Goal: Task Accomplishment & Management: Use online tool/utility

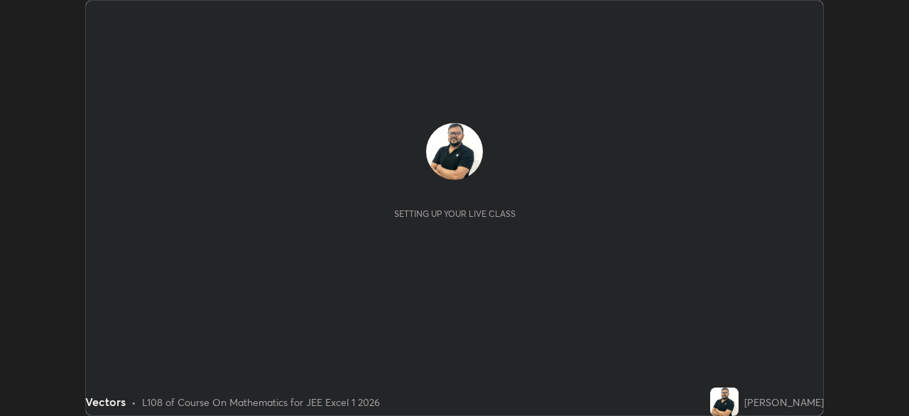
scroll to position [416, 909]
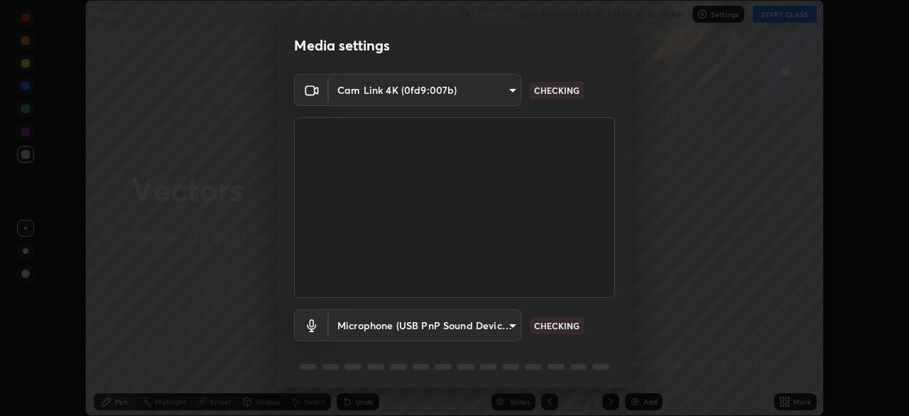
type input "1aa9a2346586593530aac2cf173ef8fd9a708ba55414d838fbce605f7d08cc12"
click at [466, 92] on body "Erase all Vectors Recording WAS SCHEDULED TO START AT 10:35 AM Settings START C…" at bounding box center [454, 208] width 909 height 416
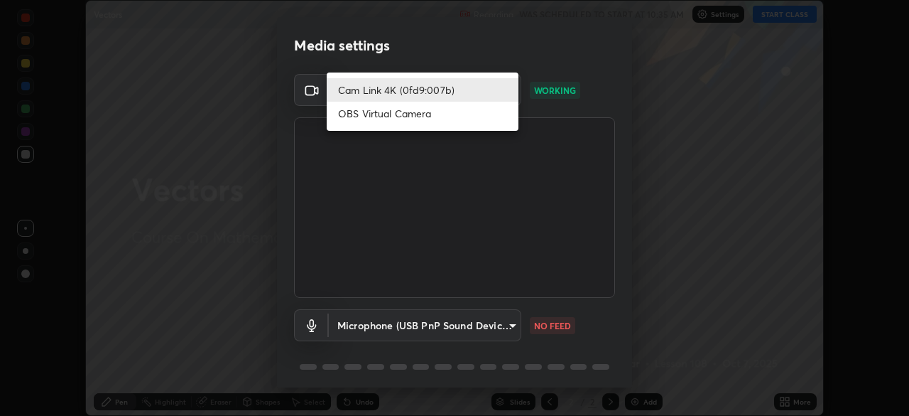
click at [424, 90] on li "Cam Link 4K (0fd9:007b)" at bounding box center [423, 89] width 192 height 23
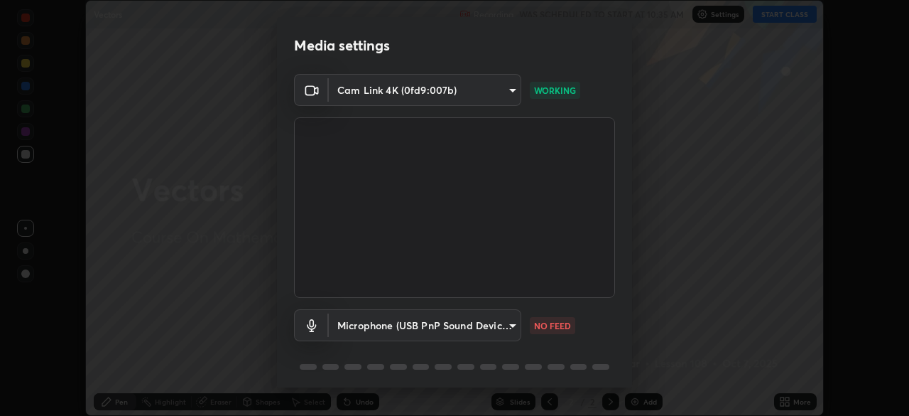
click at [509, 325] on body "Erase all Vectors Recording WAS SCHEDULED TO START AT 10:35 AM Settings START C…" at bounding box center [454, 208] width 909 height 416
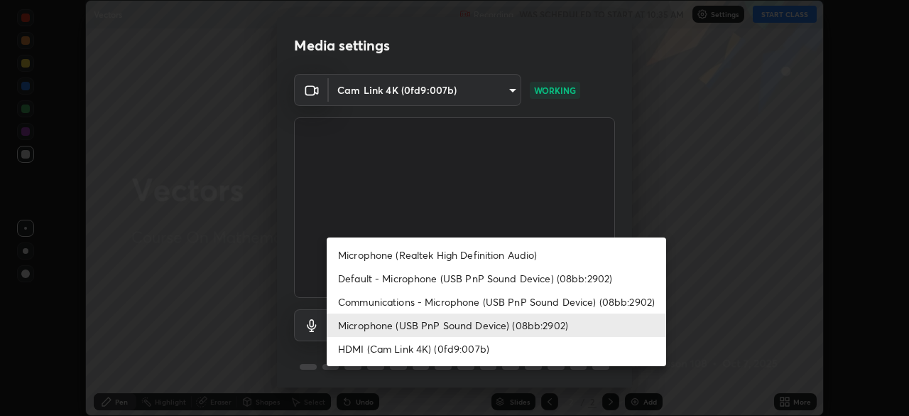
click at [491, 281] on li "Default - Microphone (USB PnP Sound Device) (08bb:2902)" at bounding box center [497, 277] width 340 height 23
type input "default"
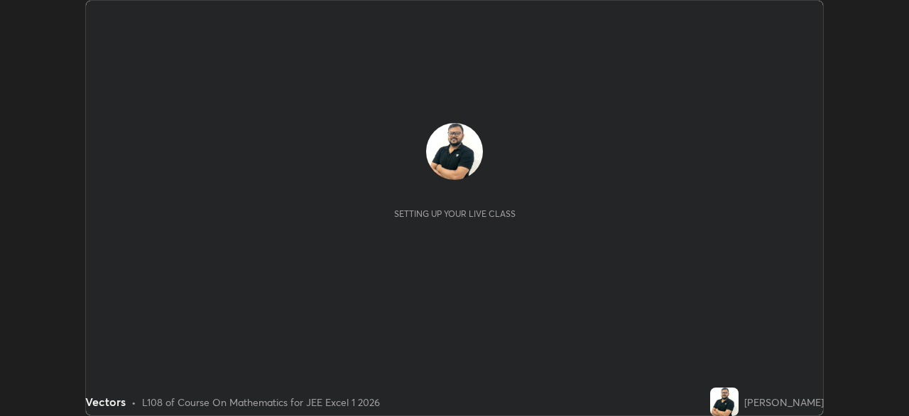
scroll to position [416, 909]
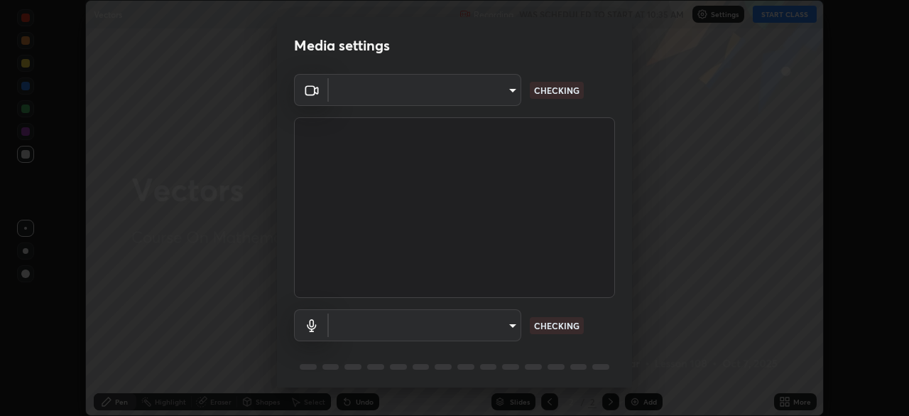
type input "1aa9a2346586593530aac2cf173ef8fd9a708ba55414d838fbce605f7d08cc12"
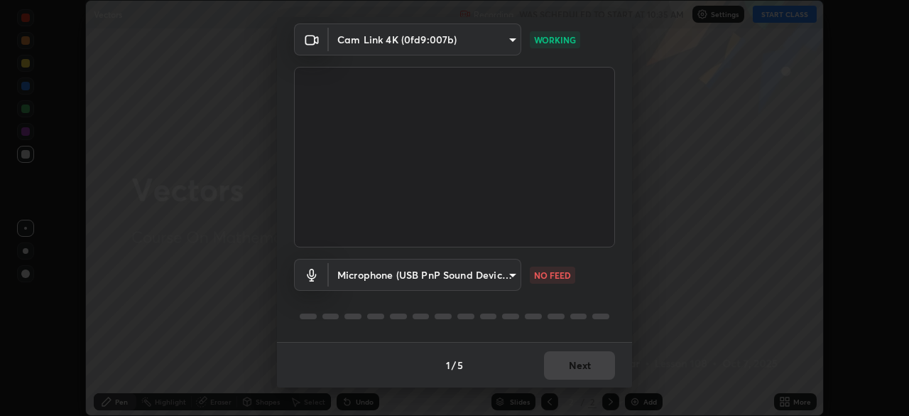
click at [506, 275] on body "Erase all Vectors Recording WAS SCHEDULED TO START AT 10:35 AM Settings START C…" at bounding box center [454, 208] width 909 height 416
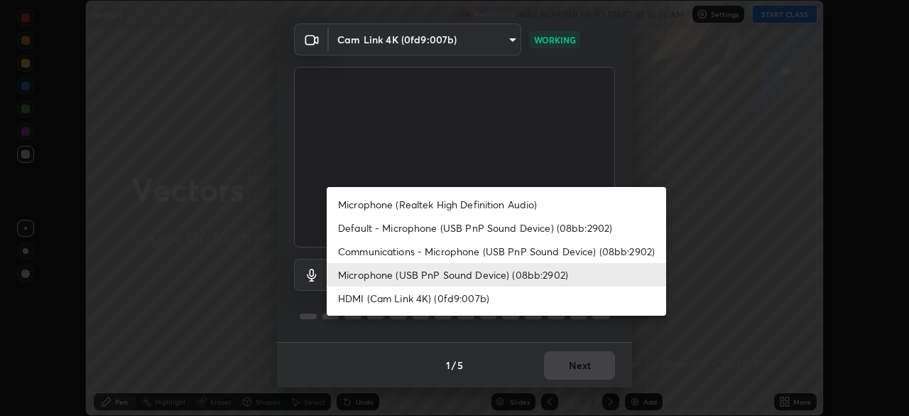
click at [495, 227] on li "Default - Microphone (USB PnP Sound Device) (08bb:2902)" at bounding box center [497, 227] width 340 height 23
type input "default"
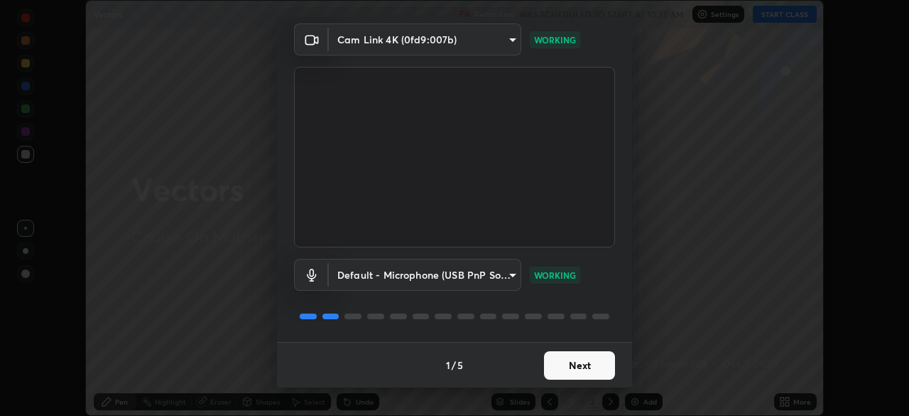
click at [560, 364] on button "Next" at bounding box center [579, 365] width 71 height 28
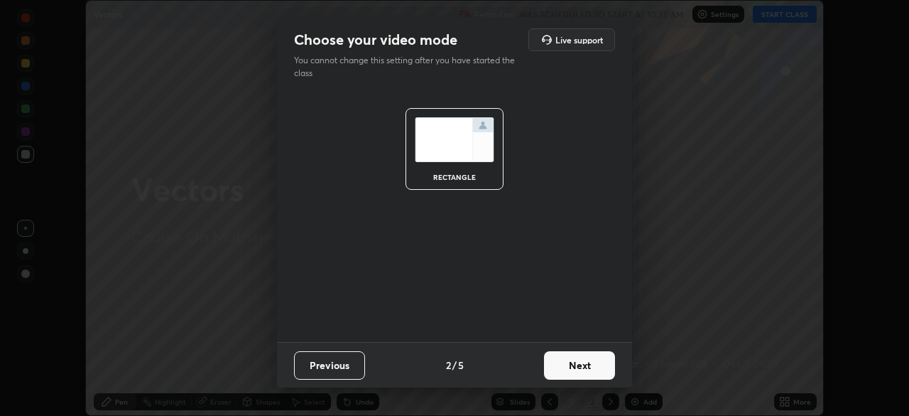
scroll to position [0, 0]
click at [561, 366] on button "Next" at bounding box center [579, 365] width 71 height 28
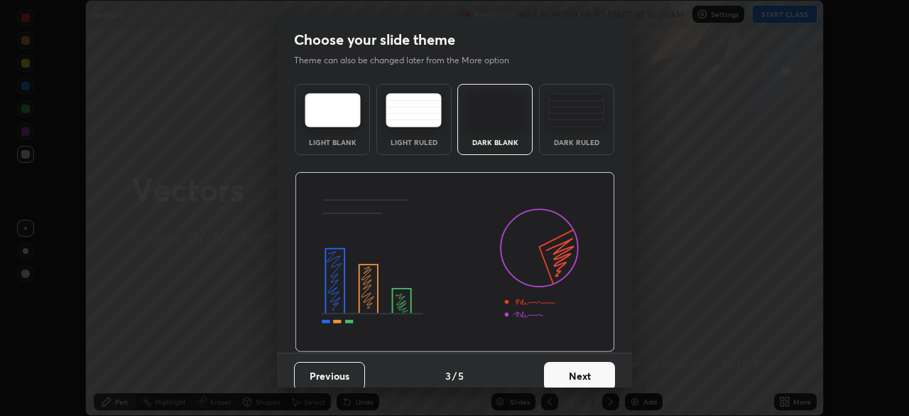
click at [561, 366] on button "Next" at bounding box center [579, 376] width 71 height 28
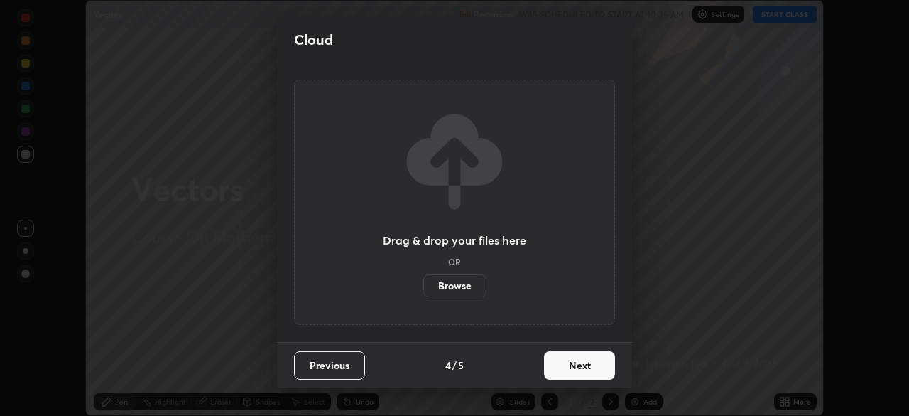
click at [563, 371] on button "Next" at bounding box center [579, 365] width 71 height 28
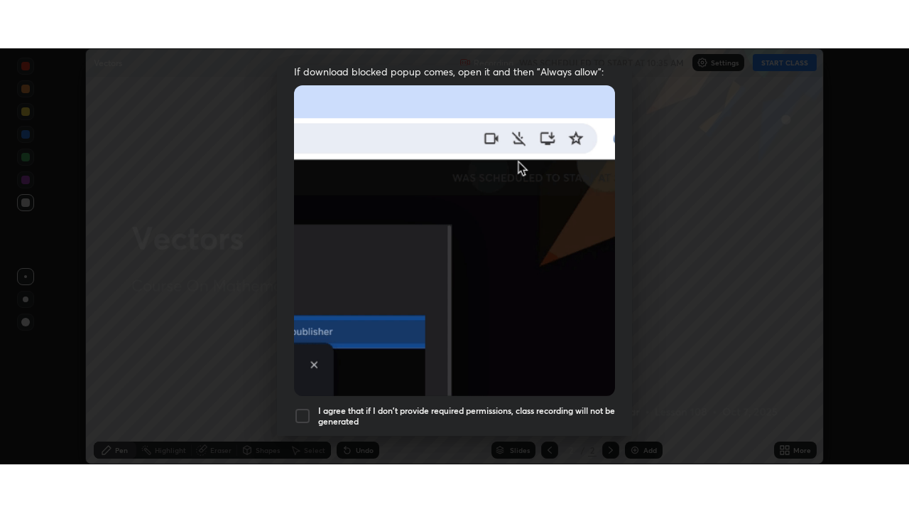
scroll to position [340, 0]
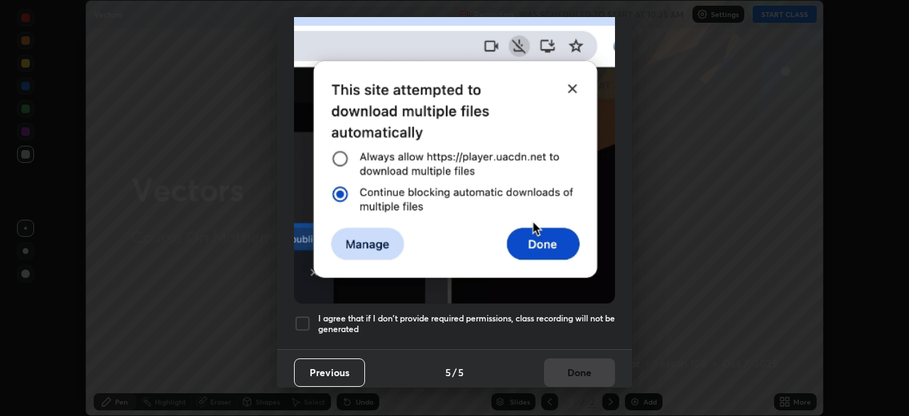
click at [300, 315] on div at bounding box center [302, 323] width 17 height 17
click at [568, 366] on button "Done" at bounding box center [579, 372] width 71 height 28
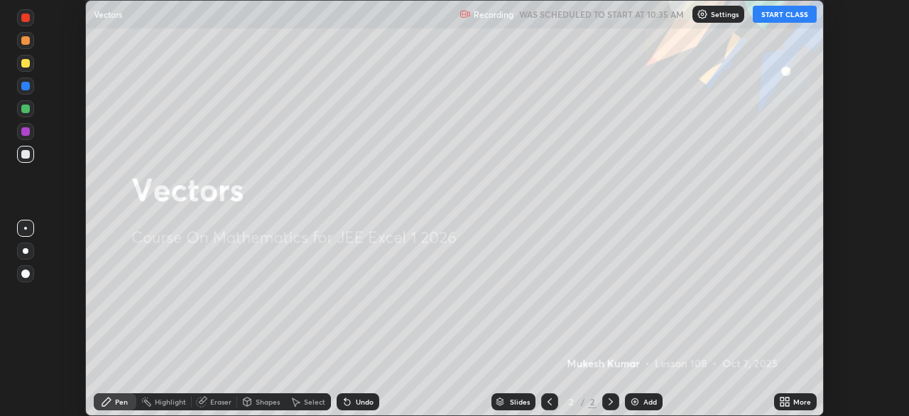
click at [772, 21] on button "START CLASS" at bounding box center [785, 14] width 64 height 17
click at [789, 404] on icon at bounding box center [788, 404] width 4 height 4
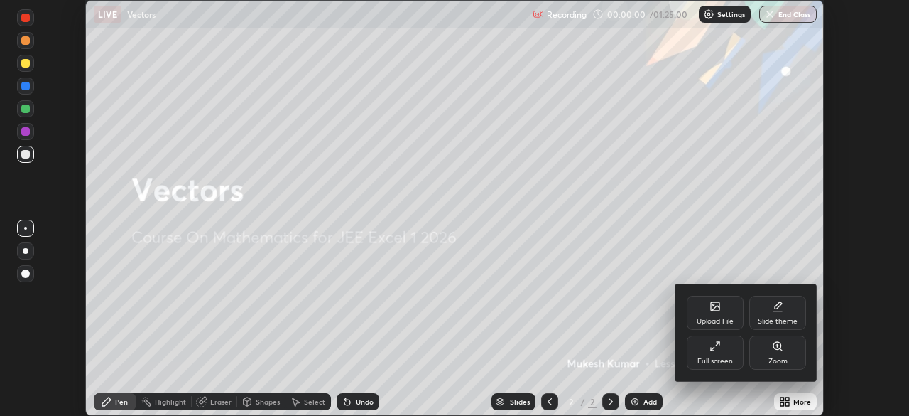
click at [703, 357] on div "Full screen" at bounding box center [716, 360] width 36 height 7
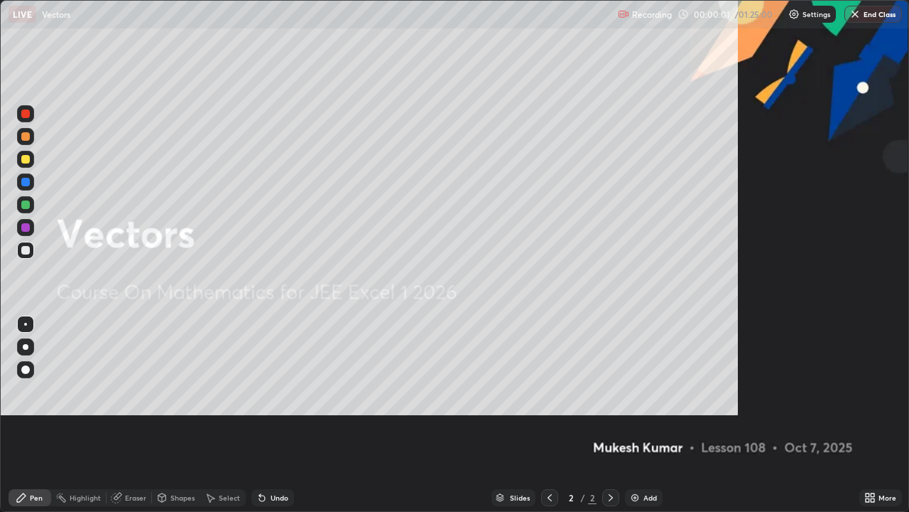
scroll to position [512, 909]
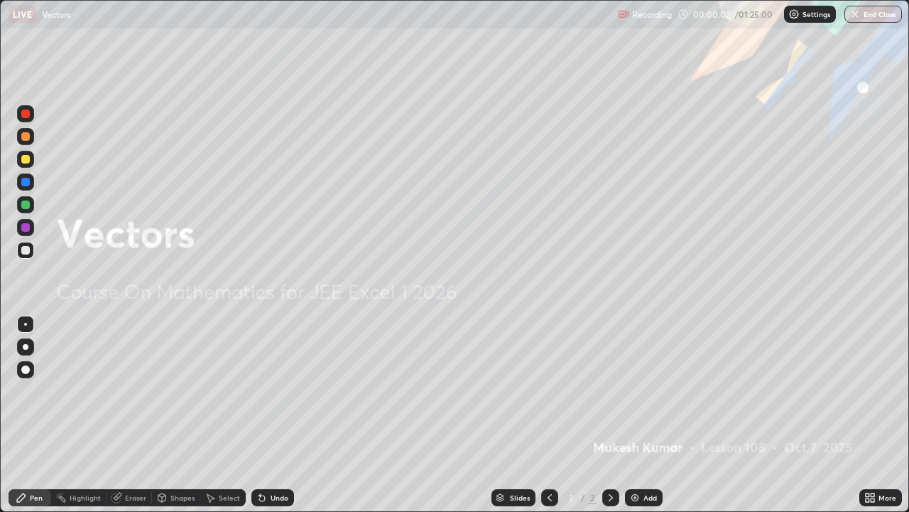
click at [638, 415] on img at bounding box center [635, 497] width 11 height 11
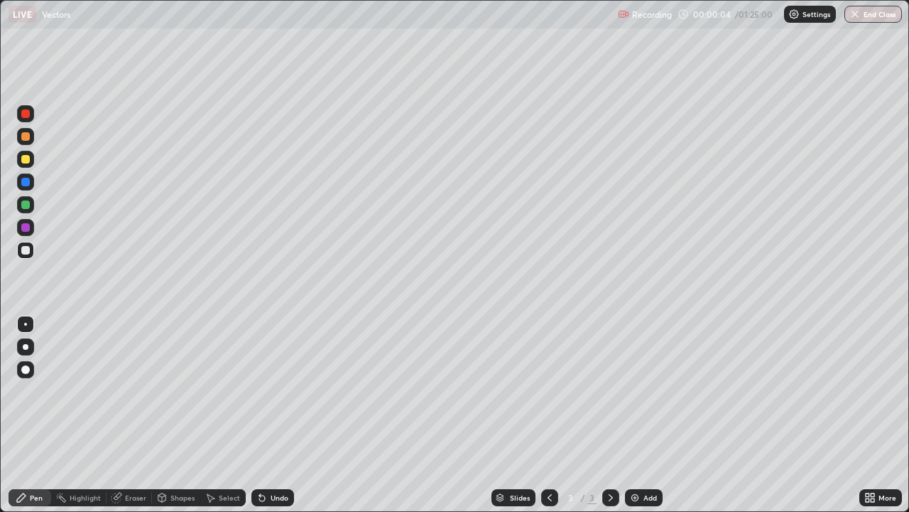
click at [28, 114] on div at bounding box center [25, 113] width 9 height 9
click at [271, 415] on div "Undo" at bounding box center [280, 497] width 18 height 7
click at [274, 415] on div "Undo" at bounding box center [280, 497] width 18 height 7
click at [31, 252] on div at bounding box center [25, 250] width 17 height 17
click at [610, 415] on icon at bounding box center [611, 497] width 4 height 7
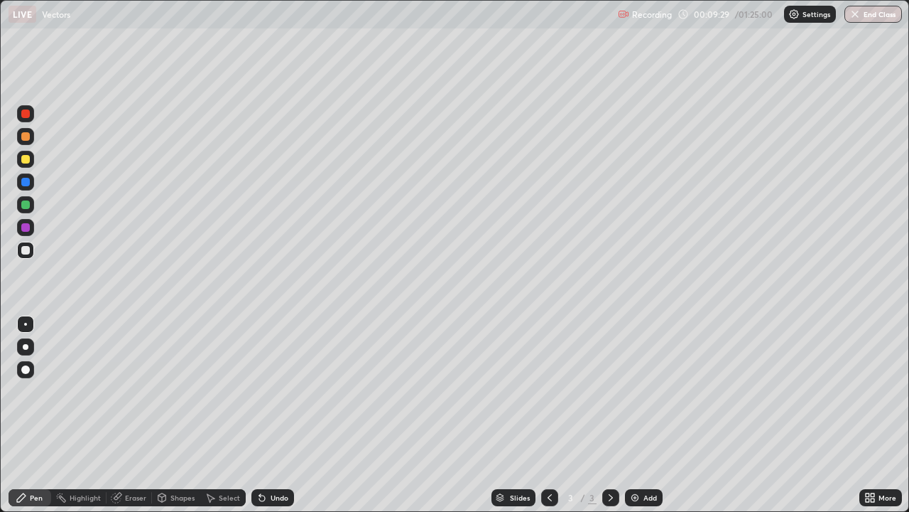
click at [611, 415] on icon at bounding box center [611, 497] width 4 height 7
click at [651, 415] on div "Add" at bounding box center [650, 497] width 13 height 7
click at [26, 113] on div at bounding box center [25, 113] width 9 height 9
click at [29, 161] on div at bounding box center [25, 159] width 9 height 9
click at [271, 415] on div "Undo" at bounding box center [280, 497] width 18 height 7
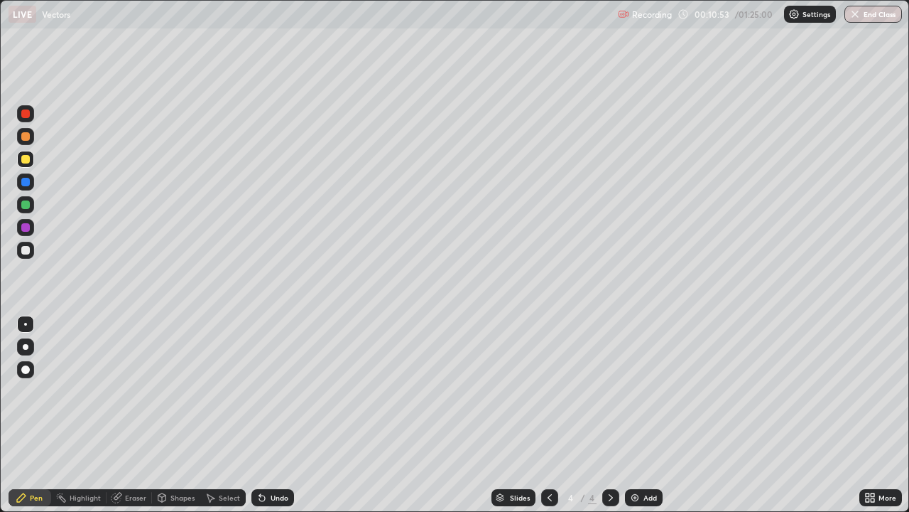
click at [26, 244] on div at bounding box center [25, 250] width 17 height 17
click at [276, 415] on div "Undo" at bounding box center [280, 497] width 18 height 7
click at [281, 415] on div "Undo" at bounding box center [280, 497] width 18 height 7
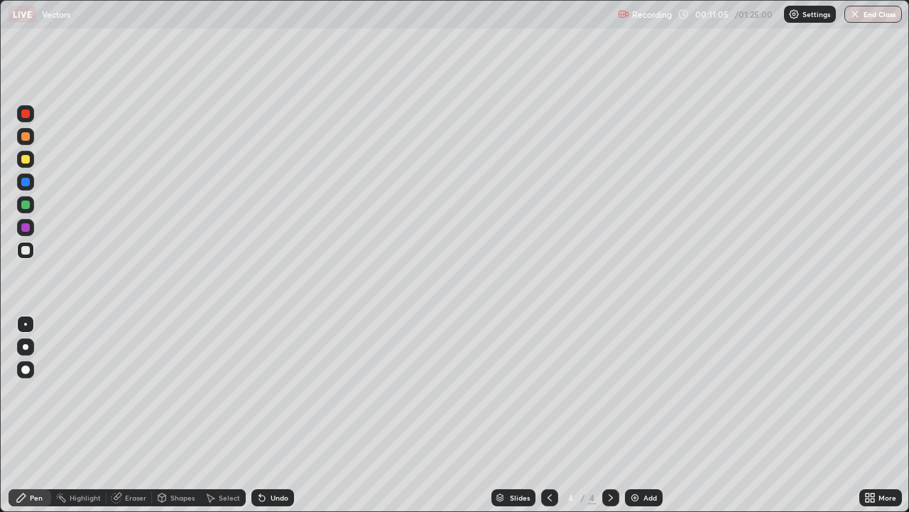
click at [281, 415] on div "Undo" at bounding box center [280, 497] width 18 height 7
click at [278, 415] on div "Undo" at bounding box center [280, 497] width 18 height 7
click at [281, 415] on div "Undo" at bounding box center [280, 497] width 18 height 7
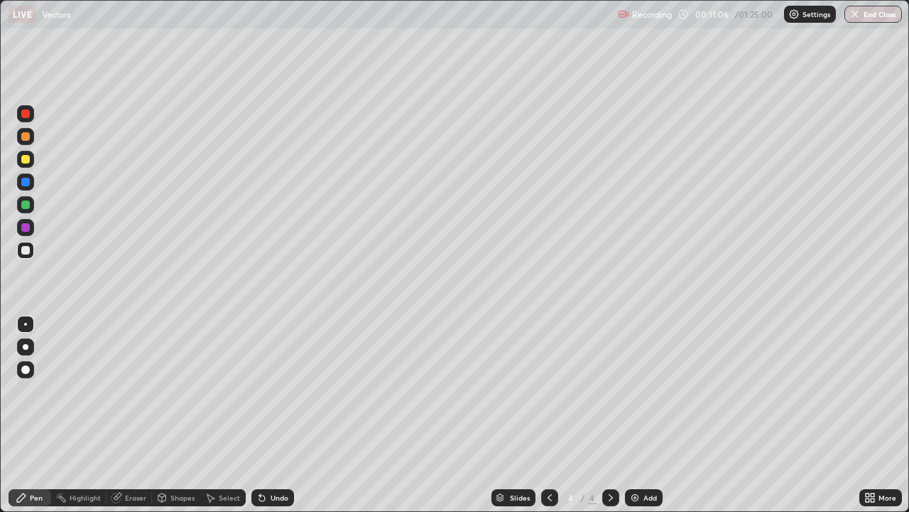
click at [283, 415] on div "Undo" at bounding box center [280, 497] width 18 height 7
click at [286, 415] on div "Undo" at bounding box center [280, 497] width 18 height 7
click at [280, 415] on div "Undo" at bounding box center [280, 497] width 18 height 7
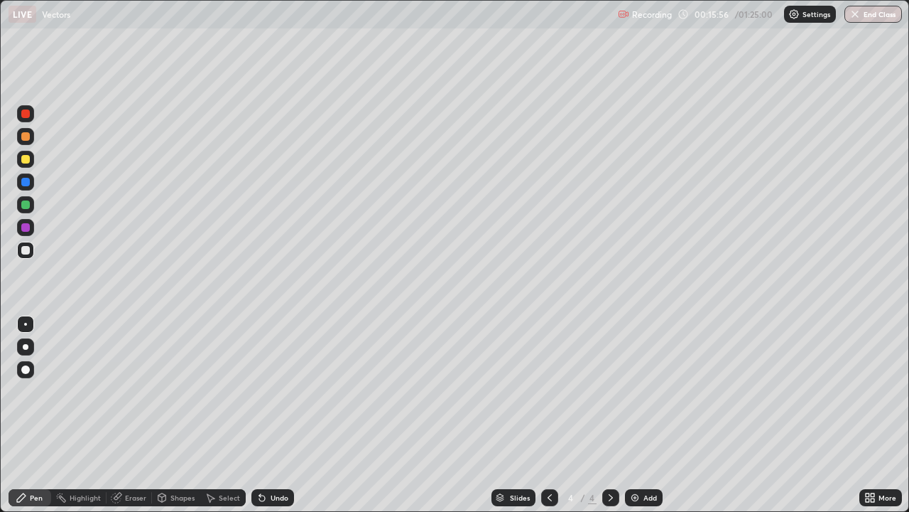
click at [277, 415] on div "Undo" at bounding box center [280, 497] width 18 height 7
click at [276, 415] on div "Undo" at bounding box center [273, 497] width 43 height 17
click at [647, 415] on div "Add" at bounding box center [650, 497] width 13 height 7
click at [33, 116] on div at bounding box center [25, 113] width 17 height 17
click at [26, 247] on div at bounding box center [25, 250] width 9 height 9
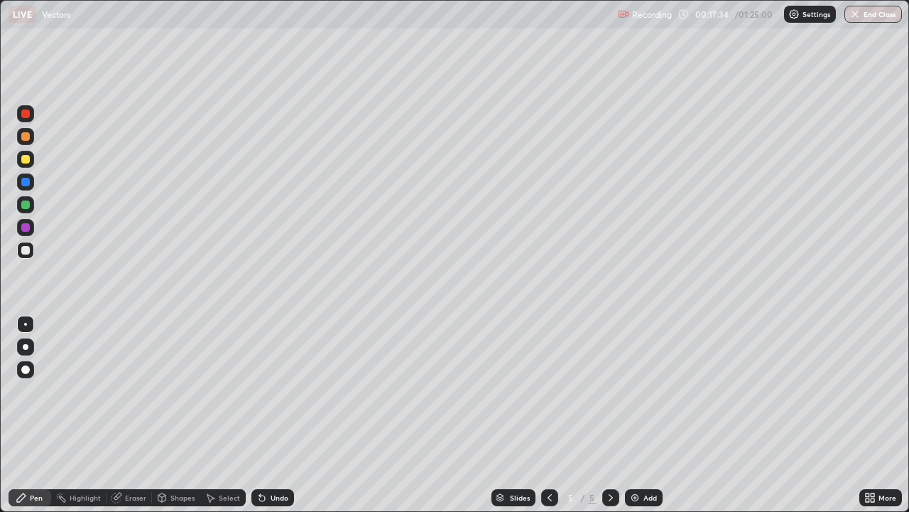
click at [546, 415] on icon at bounding box center [549, 497] width 11 height 11
click at [610, 415] on icon at bounding box center [610, 497] width 11 height 11
click at [549, 415] on icon at bounding box center [549, 497] width 11 height 11
click at [608, 415] on icon at bounding box center [610, 497] width 11 height 11
click at [28, 205] on div at bounding box center [25, 204] width 9 height 9
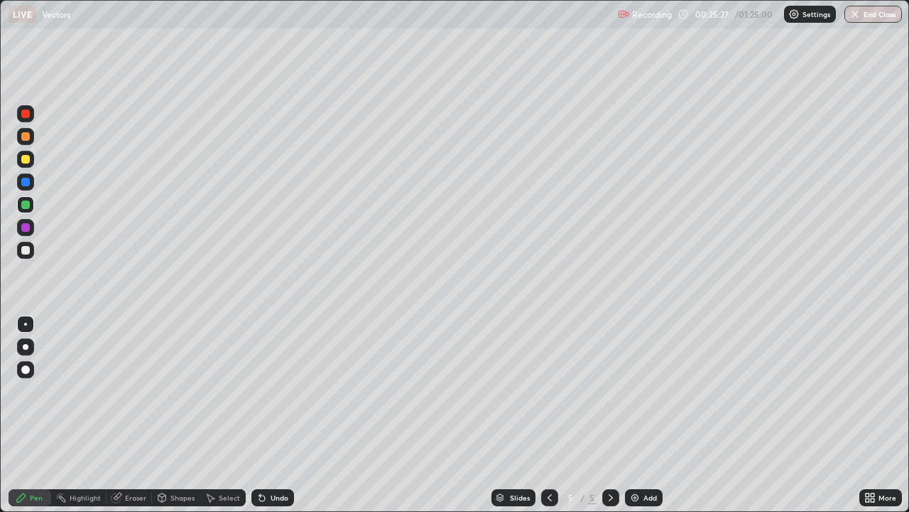
click at [652, 415] on div "Add" at bounding box center [650, 497] width 13 height 7
click at [24, 114] on div at bounding box center [25, 113] width 9 height 9
click at [26, 159] on div at bounding box center [25, 159] width 9 height 9
click at [27, 254] on div at bounding box center [25, 250] width 9 height 9
click at [549, 415] on div at bounding box center [549, 497] width 17 height 17
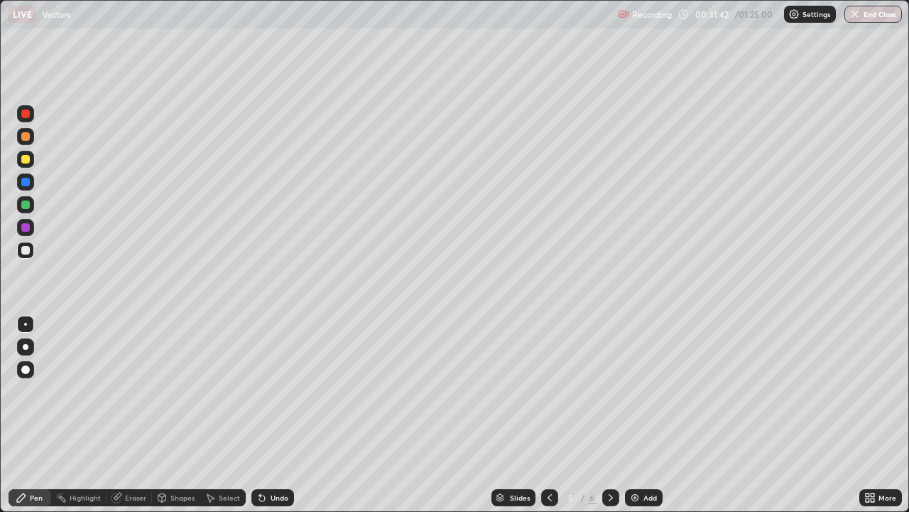
click at [549, 415] on icon at bounding box center [549, 497] width 11 height 11
click at [271, 415] on div "Undo" at bounding box center [280, 497] width 18 height 7
click at [276, 415] on div "Undo" at bounding box center [273, 497] width 43 height 17
click at [279, 415] on div "Undo" at bounding box center [280, 497] width 18 height 7
click at [280, 415] on div "Undo" at bounding box center [280, 497] width 18 height 7
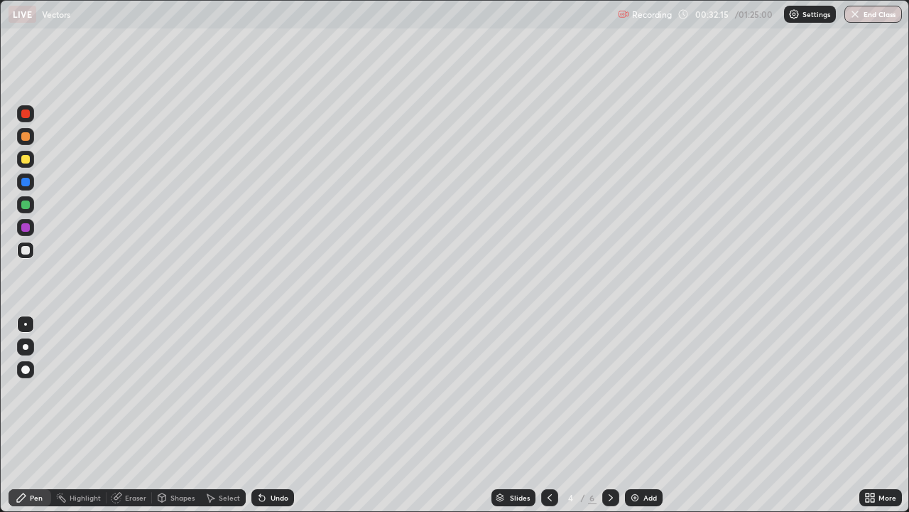
click at [276, 415] on div "Undo" at bounding box center [280, 497] width 18 height 7
click at [280, 415] on div "Undo" at bounding box center [280, 497] width 18 height 7
click at [283, 415] on div "Undo" at bounding box center [280, 497] width 18 height 7
click at [285, 415] on div "Undo" at bounding box center [280, 497] width 18 height 7
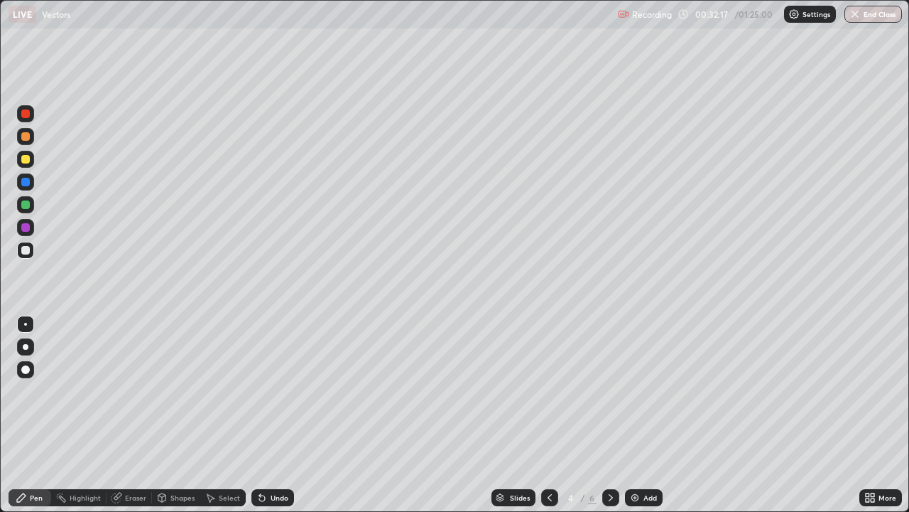
click at [610, 415] on icon at bounding box center [610, 497] width 11 height 11
click at [644, 415] on div "Add" at bounding box center [650, 497] width 13 height 7
click at [26, 114] on div at bounding box center [25, 113] width 9 height 9
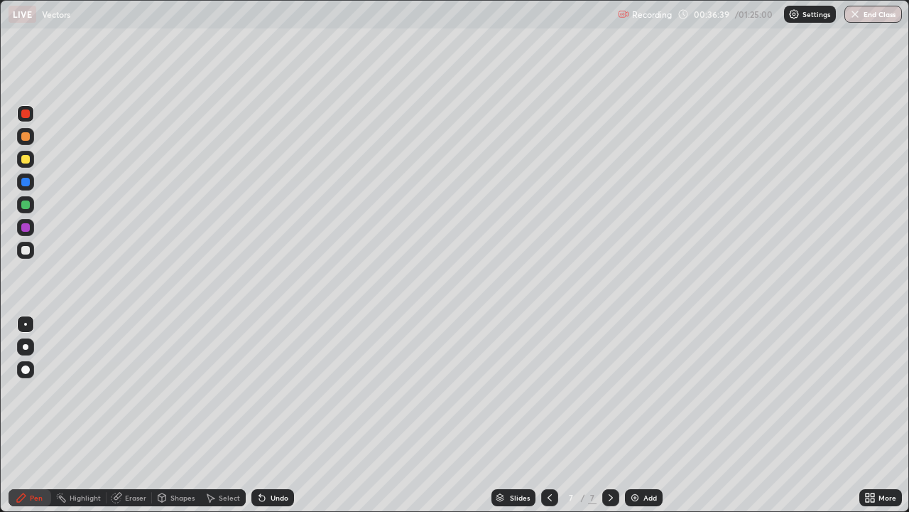
click at [274, 415] on div "Undo" at bounding box center [280, 497] width 18 height 7
click at [28, 247] on div at bounding box center [25, 250] width 9 height 9
click at [549, 415] on icon at bounding box center [549, 497] width 11 height 11
click at [610, 415] on icon at bounding box center [610, 497] width 11 height 11
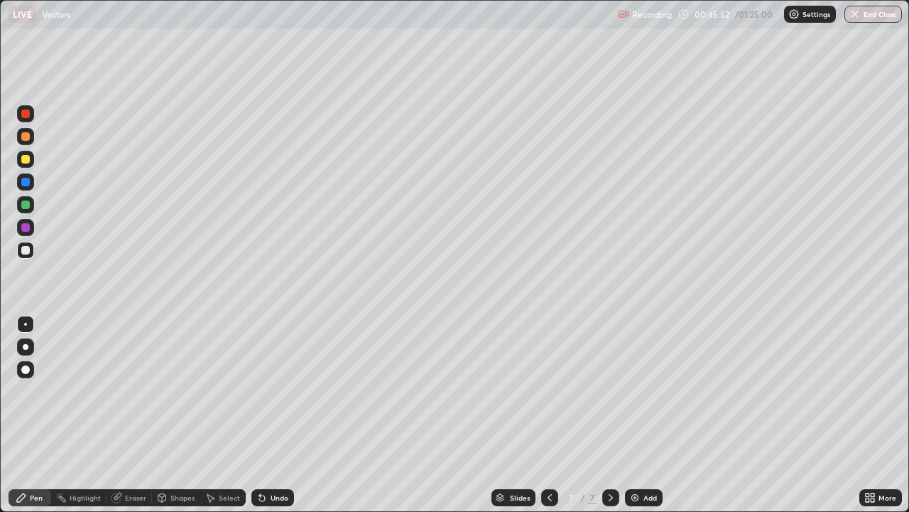
click at [610, 415] on icon at bounding box center [610, 497] width 11 height 11
click at [638, 415] on div "Add" at bounding box center [644, 497] width 38 height 17
click at [28, 115] on div at bounding box center [25, 113] width 9 height 9
click at [27, 159] on div at bounding box center [25, 159] width 9 height 9
click at [28, 202] on div at bounding box center [25, 204] width 9 height 9
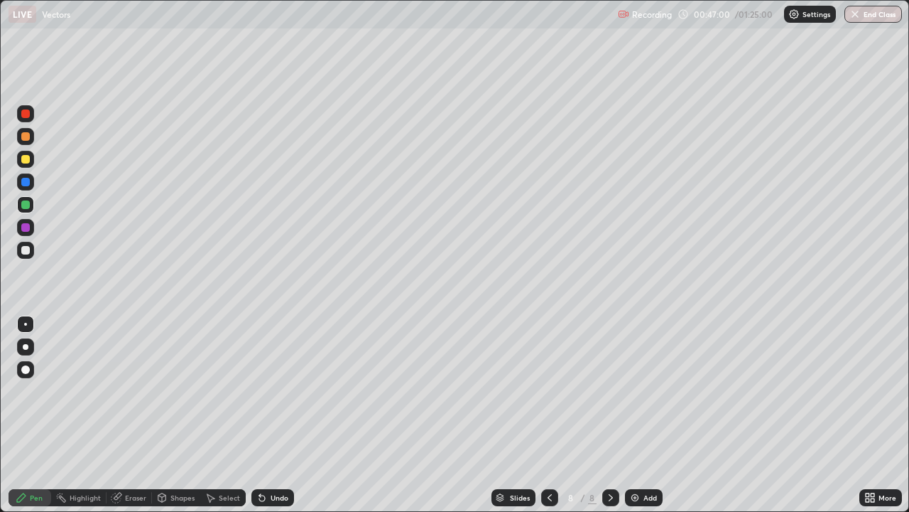
click at [26, 250] on div at bounding box center [25, 250] width 9 height 9
click at [261, 415] on icon at bounding box center [262, 498] width 6 height 6
click at [173, 415] on div "Shapes" at bounding box center [183, 497] width 24 height 7
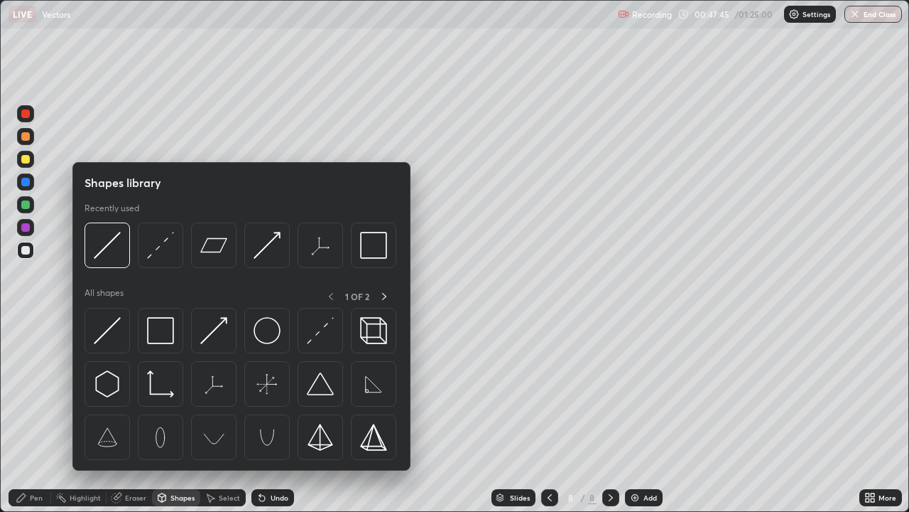
click at [214, 415] on icon at bounding box center [210, 497] width 11 height 11
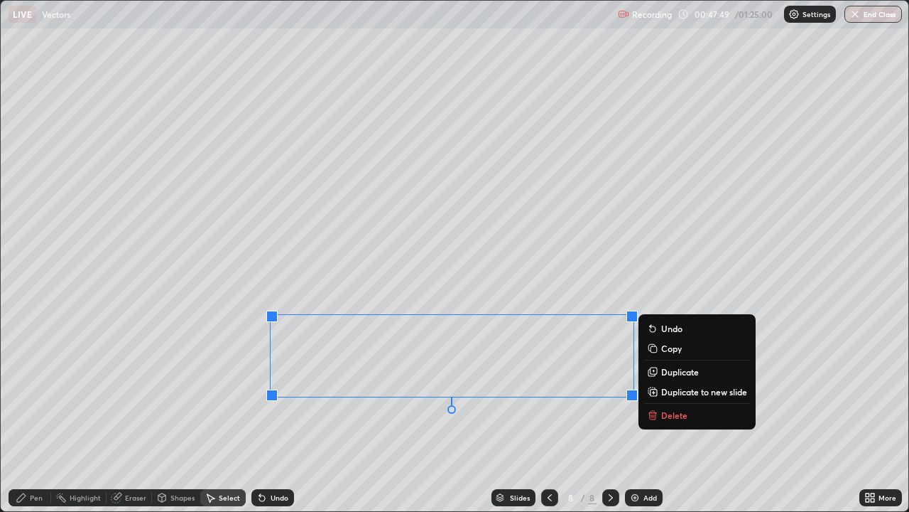
click at [678, 374] on p "Duplicate" at bounding box center [680, 371] width 38 height 11
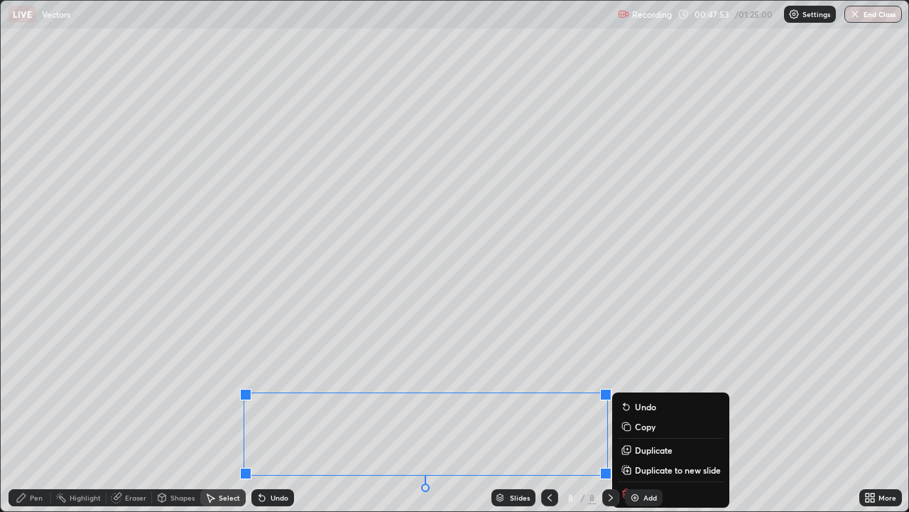
click at [36, 415] on div "Pen" at bounding box center [36, 497] width 13 height 7
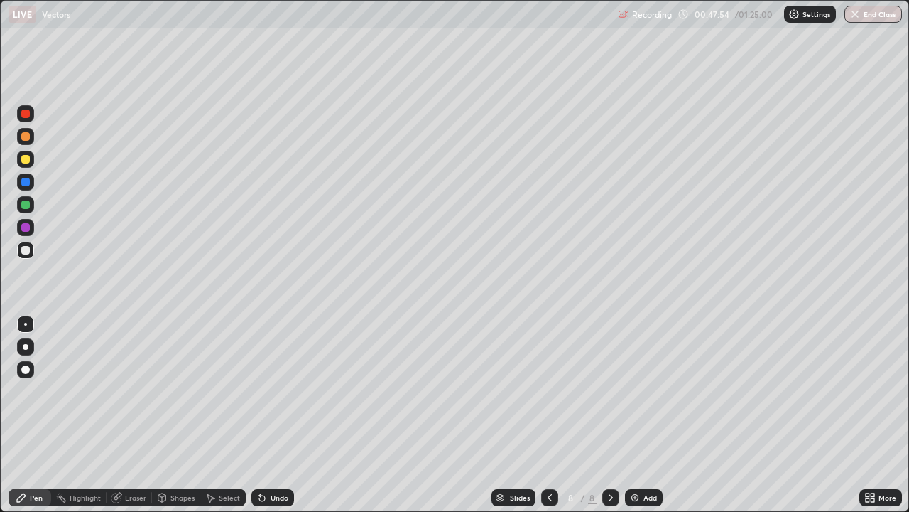
click at [134, 415] on div "Eraser" at bounding box center [135, 497] width 21 height 7
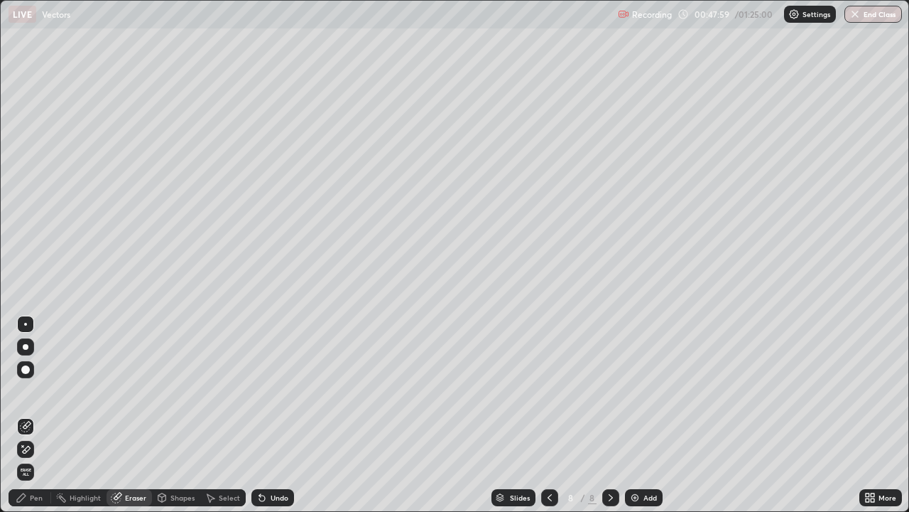
click at [36, 415] on div "Pen" at bounding box center [36, 497] width 13 height 7
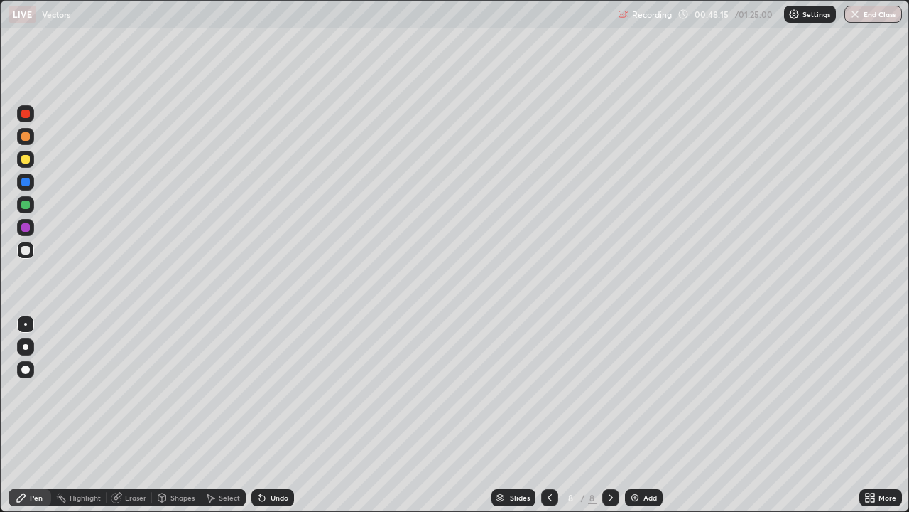
click at [278, 415] on div "Undo" at bounding box center [280, 497] width 18 height 7
click at [279, 415] on div "Undo" at bounding box center [280, 497] width 18 height 7
click at [610, 415] on icon at bounding box center [610, 497] width 11 height 11
click at [647, 415] on div "Add" at bounding box center [650, 497] width 13 height 7
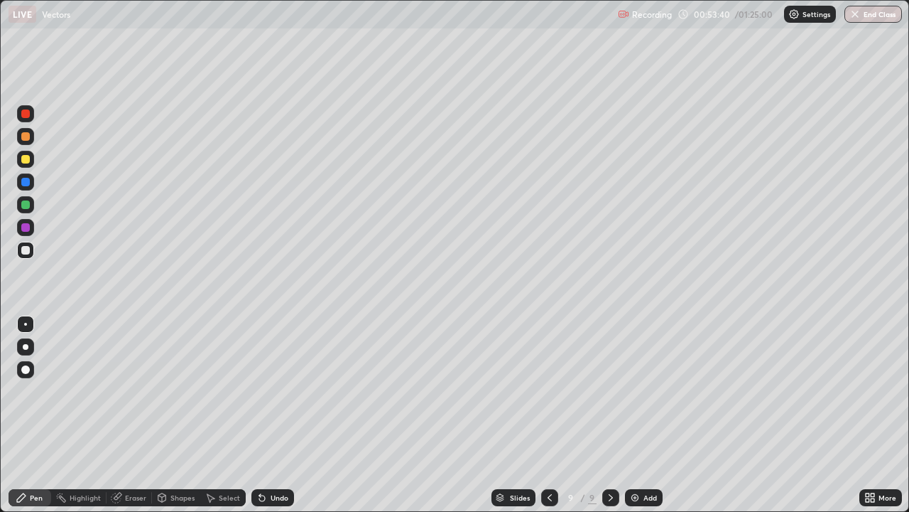
click at [182, 415] on div "Shapes" at bounding box center [183, 497] width 24 height 7
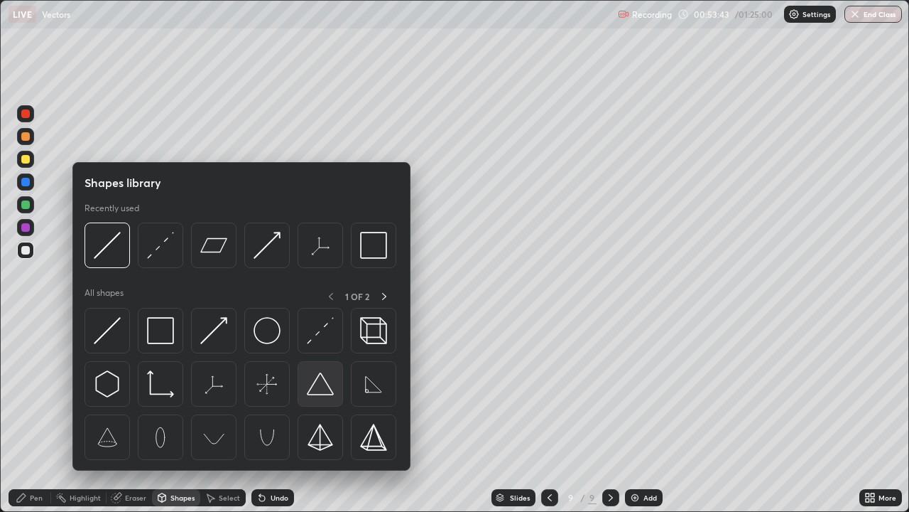
click at [323, 393] on img at bounding box center [320, 383] width 27 height 27
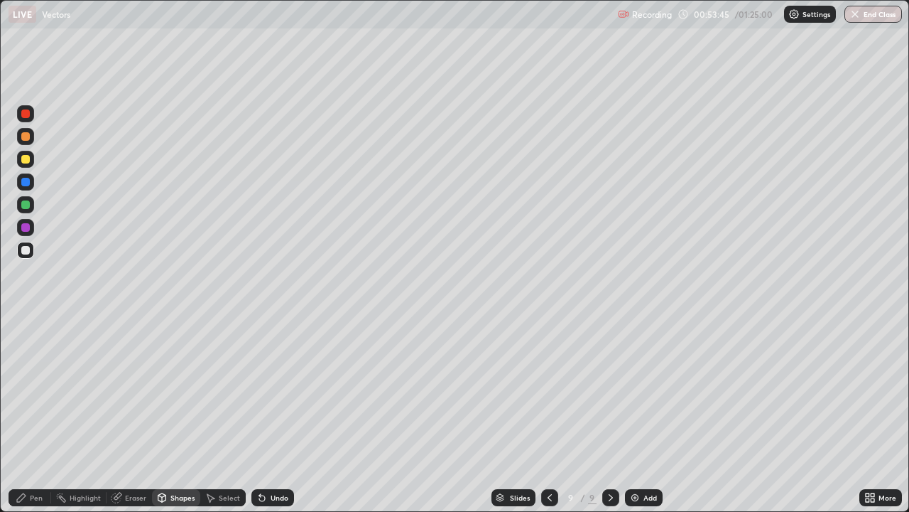
click at [43, 415] on div "Pen" at bounding box center [30, 497] width 43 height 17
click at [610, 415] on icon at bounding box center [610, 497] width 11 height 11
click at [644, 415] on div "Add" at bounding box center [650, 497] width 13 height 7
click at [23, 114] on div at bounding box center [25, 113] width 9 height 9
click at [183, 415] on div "Shapes" at bounding box center [183, 497] width 24 height 7
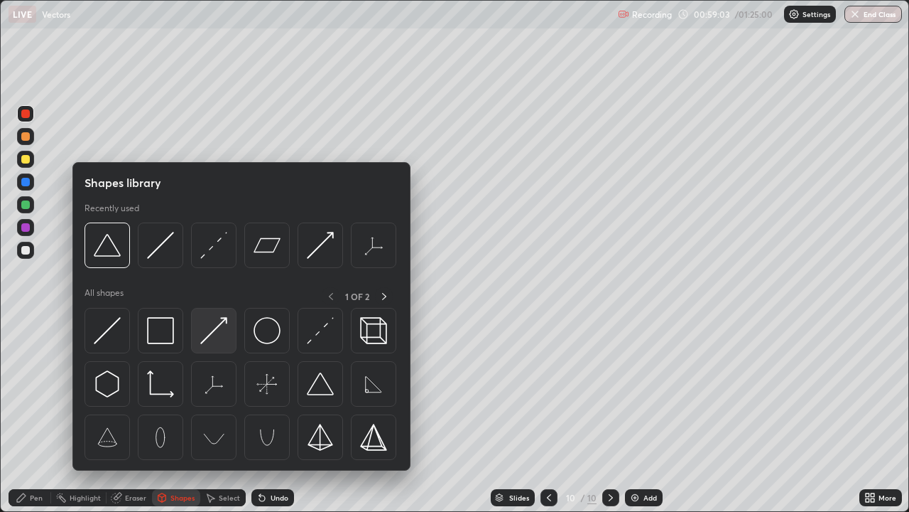
click at [212, 337] on img at bounding box center [213, 330] width 27 height 27
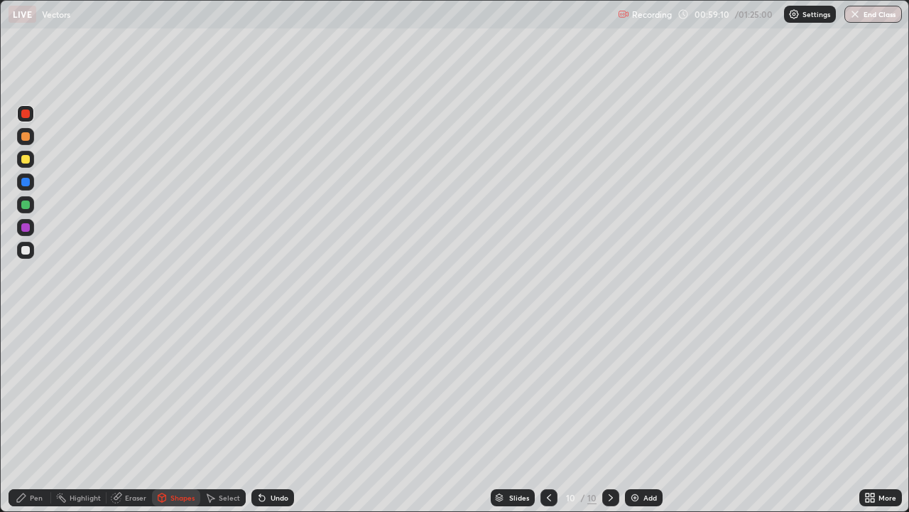
click at [26, 206] on div at bounding box center [25, 204] width 9 height 9
click at [37, 415] on div "Pen" at bounding box center [36, 497] width 13 height 7
click at [31, 247] on div at bounding box center [25, 250] width 17 height 17
click at [271, 415] on div "Undo" at bounding box center [280, 497] width 18 height 7
click at [180, 415] on div "Shapes" at bounding box center [183, 497] width 24 height 7
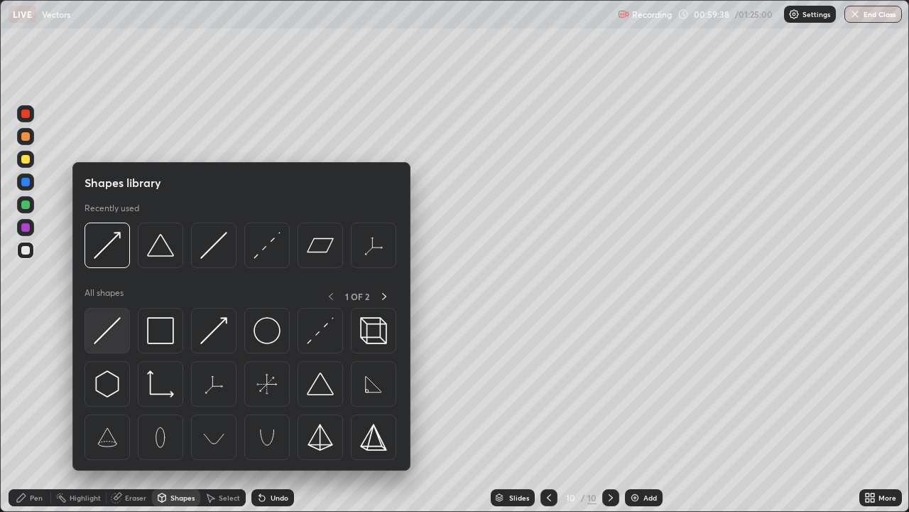
click at [109, 333] on img at bounding box center [107, 330] width 27 height 27
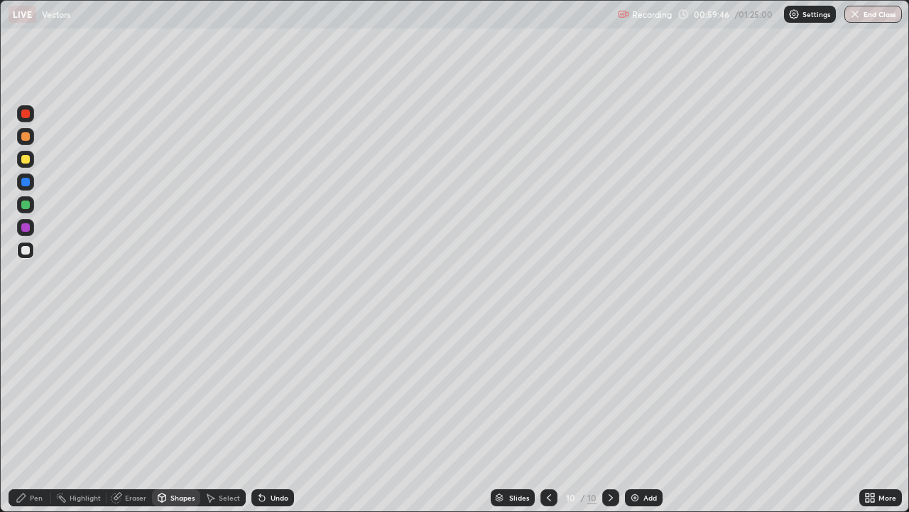
click at [28, 202] on div at bounding box center [25, 204] width 9 height 9
click at [34, 415] on div "Pen" at bounding box center [36, 497] width 13 height 7
click at [26, 249] on div at bounding box center [25, 250] width 9 height 9
click at [274, 415] on div "Undo" at bounding box center [280, 497] width 18 height 7
click at [276, 415] on div "Undo" at bounding box center [280, 497] width 18 height 7
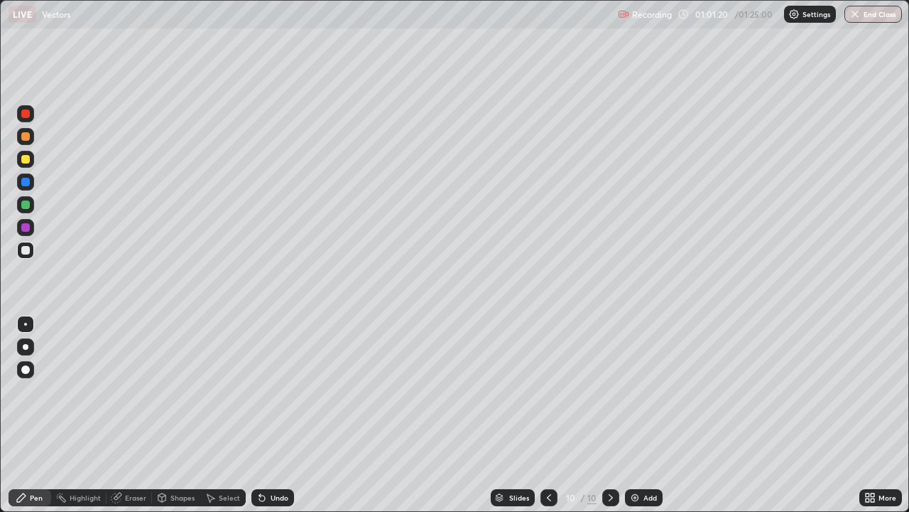
click at [279, 415] on div "Undo" at bounding box center [280, 497] width 18 height 7
click at [271, 415] on div "Undo" at bounding box center [280, 497] width 18 height 7
click at [612, 415] on icon at bounding box center [611, 497] width 4 height 7
click at [644, 415] on div "Add" at bounding box center [650, 497] width 13 height 7
click at [549, 415] on icon at bounding box center [549, 497] width 11 height 11
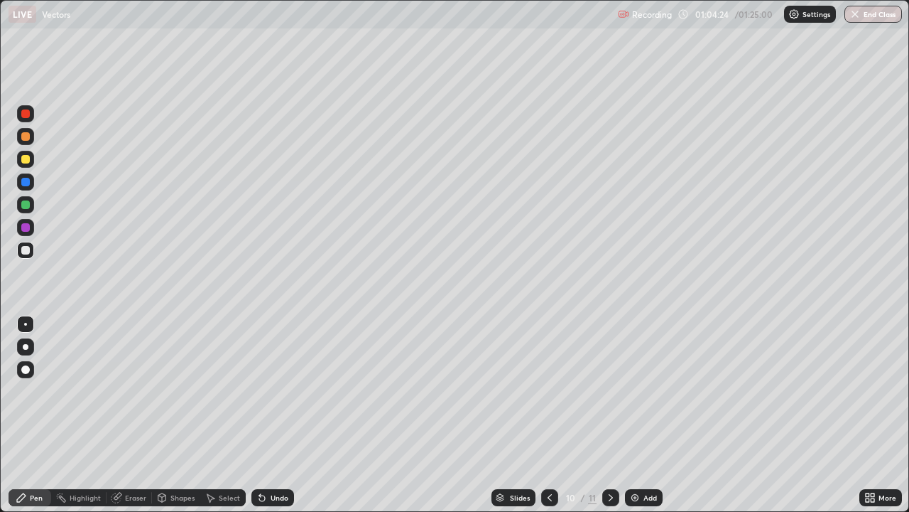
click at [610, 415] on icon at bounding box center [610, 497] width 11 height 11
click at [25, 205] on div at bounding box center [25, 204] width 9 height 9
click at [549, 415] on icon at bounding box center [549, 497] width 11 height 11
click at [609, 415] on icon at bounding box center [611, 497] width 4 height 7
click at [549, 415] on icon at bounding box center [549, 497] width 11 height 11
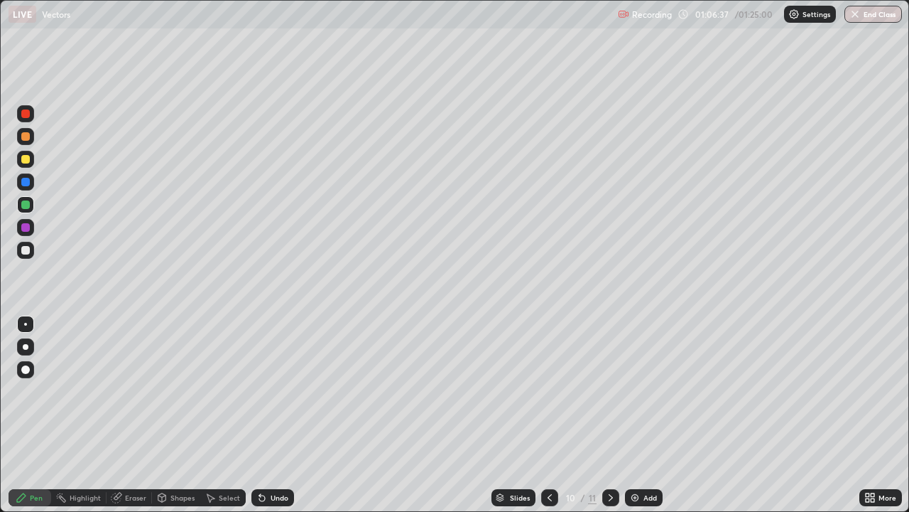
click at [612, 415] on div at bounding box center [611, 497] width 17 height 17
click at [135, 415] on div "Eraser" at bounding box center [135, 497] width 21 height 7
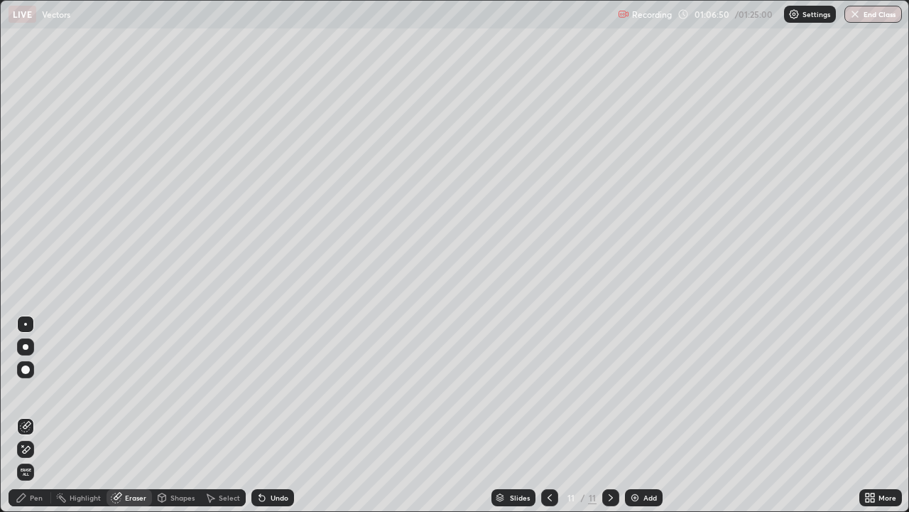
click at [36, 415] on div "Pen" at bounding box center [36, 497] width 13 height 7
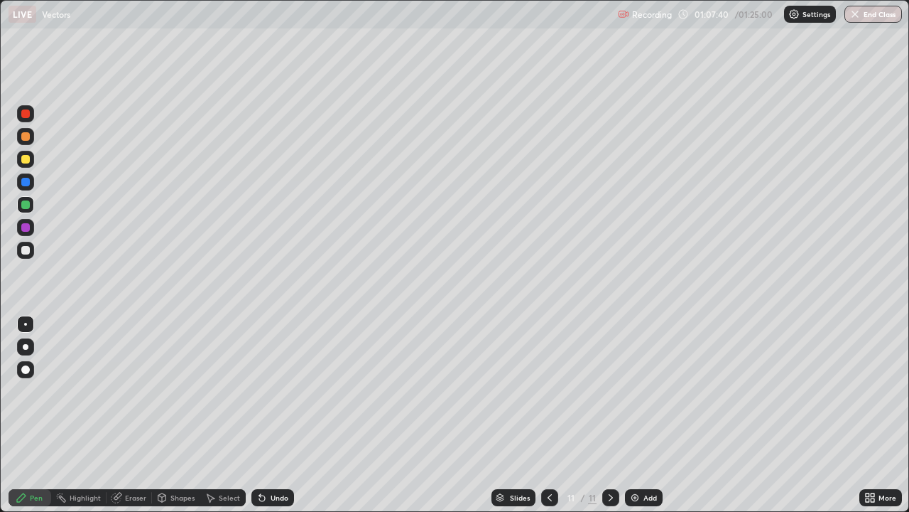
click at [550, 415] on icon at bounding box center [549, 497] width 11 height 11
click at [129, 415] on div "Eraser" at bounding box center [135, 497] width 21 height 7
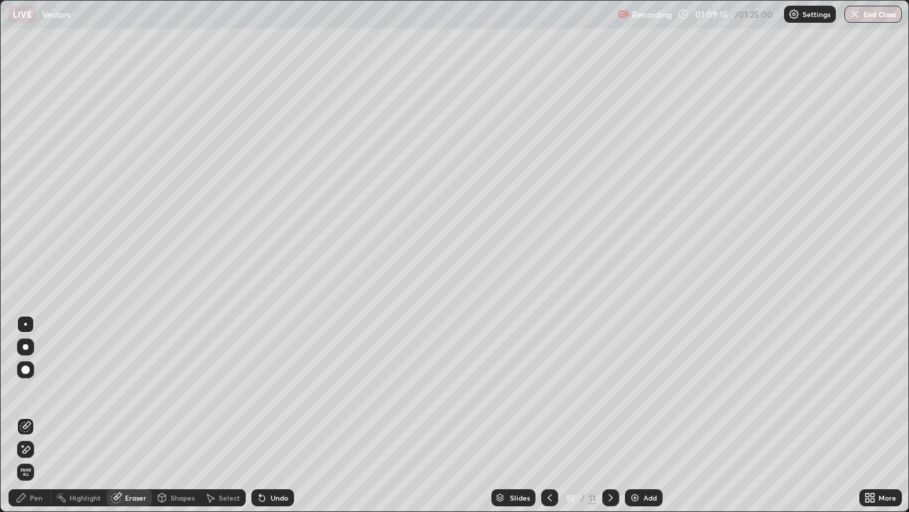
click at [43, 415] on div "Pen" at bounding box center [30, 497] width 43 height 17
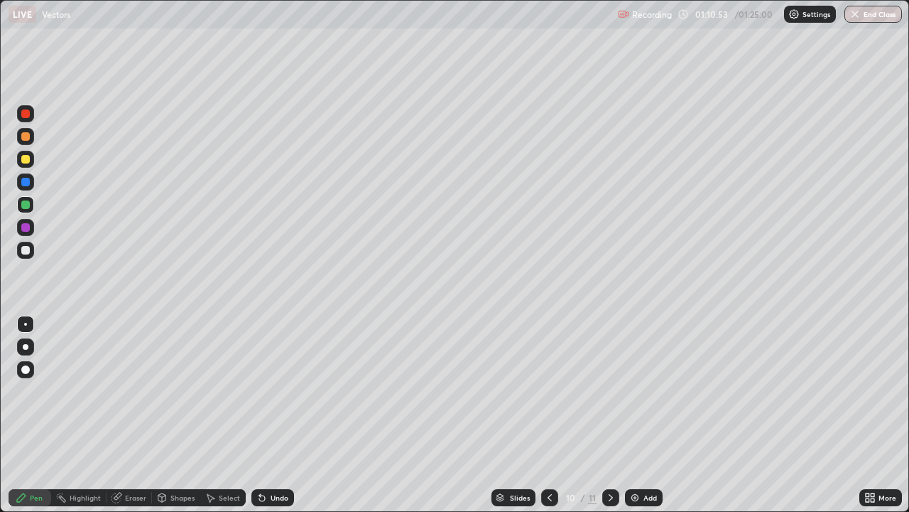
click at [610, 415] on icon at bounding box center [610, 497] width 11 height 11
click at [875, 17] on button "End Class" at bounding box center [874, 14] width 58 height 17
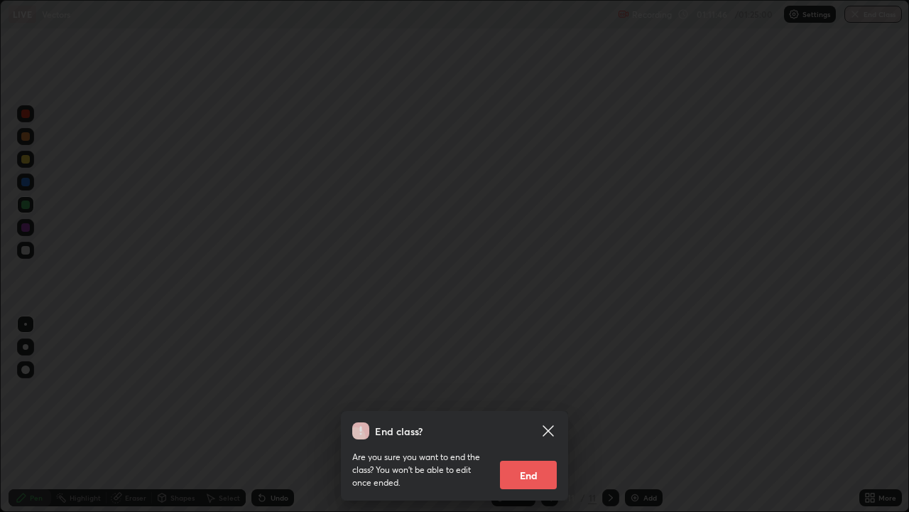
click at [540, 415] on button "End" at bounding box center [528, 474] width 57 height 28
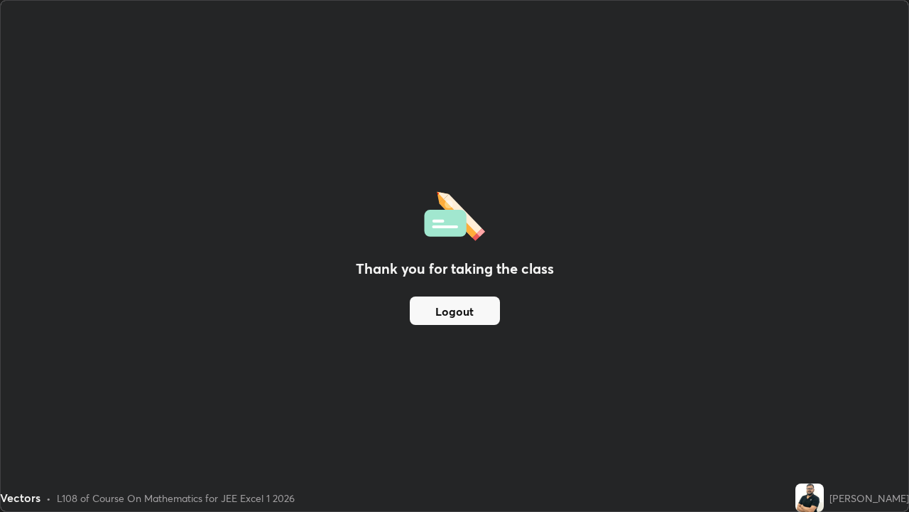
click at [482, 314] on button "Logout" at bounding box center [455, 310] width 90 height 28
